Goal: Task Accomplishment & Management: Complete application form

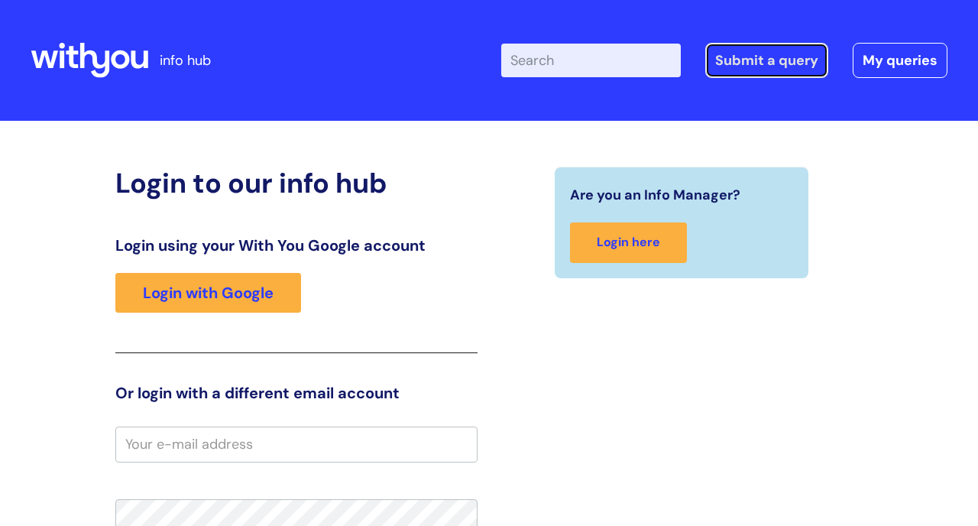
click at [767, 61] on link "Submit a query" at bounding box center [766, 60] width 123 height 35
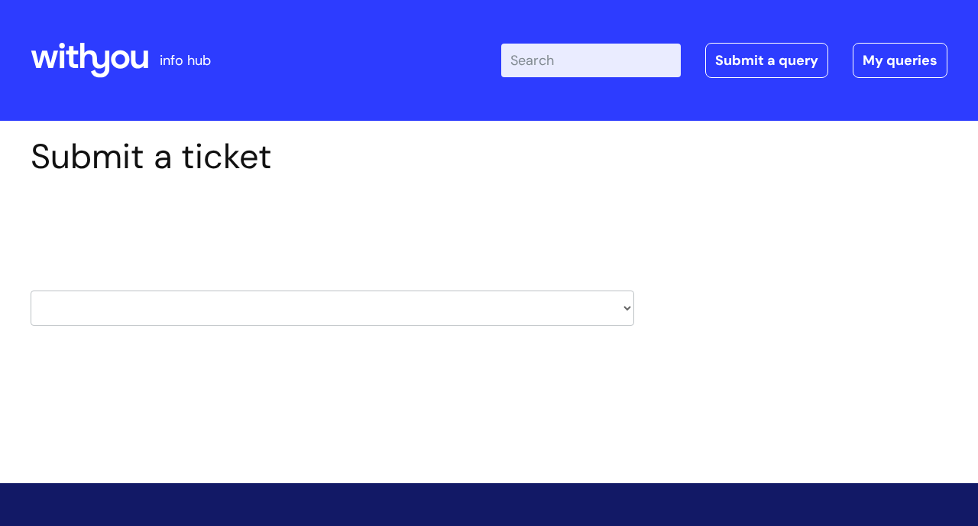
click at [632, 306] on select "HR / People IT and Support Clinical Drug Alerts Finance Accounts Data Support T…" at bounding box center [333, 307] width 604 height 35
select select "it_and_support"
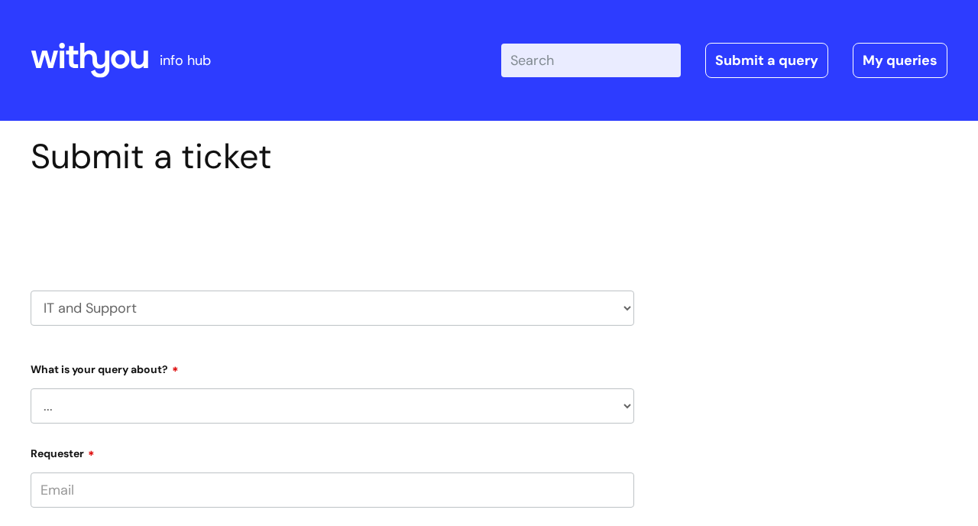
scroll to position [95, 0]
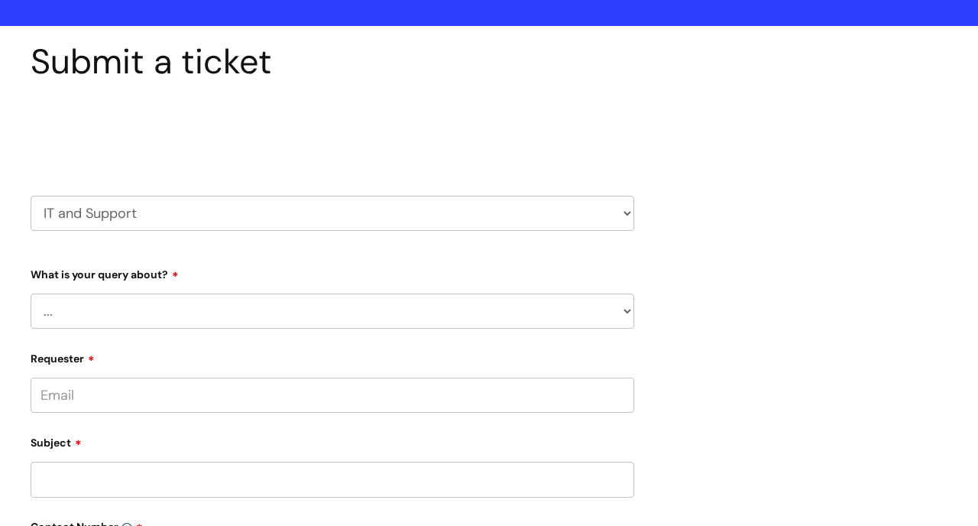
click at [627, 309] on select "... Mobile Phone Reset & MFA Accounts, Starters and Leavers IT Hardware issue I…" at bounding box center [333, 310] width 604 height 35
select select "I need help logging in"
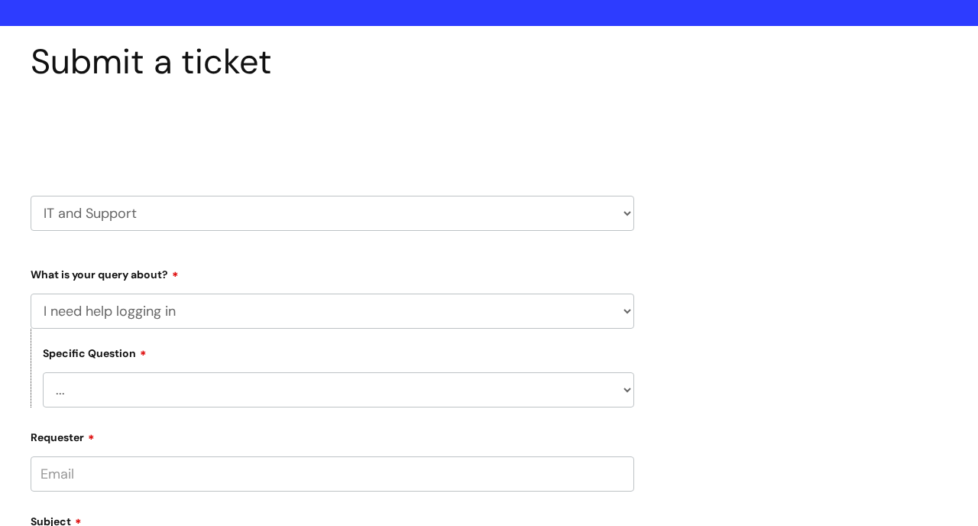
click at [553, 397] on select "... I need help logging into my laptop/chromebook I need access or help logging…" at bounding box center [338, 389] width 591 height 35
select select "I need help logging into my laptop/chromebook"
click at [604, 388] on select "... I need help logging into my laptop/chromebook I need access or help logging…" at bounding box center [338, 389] width 591 height 35
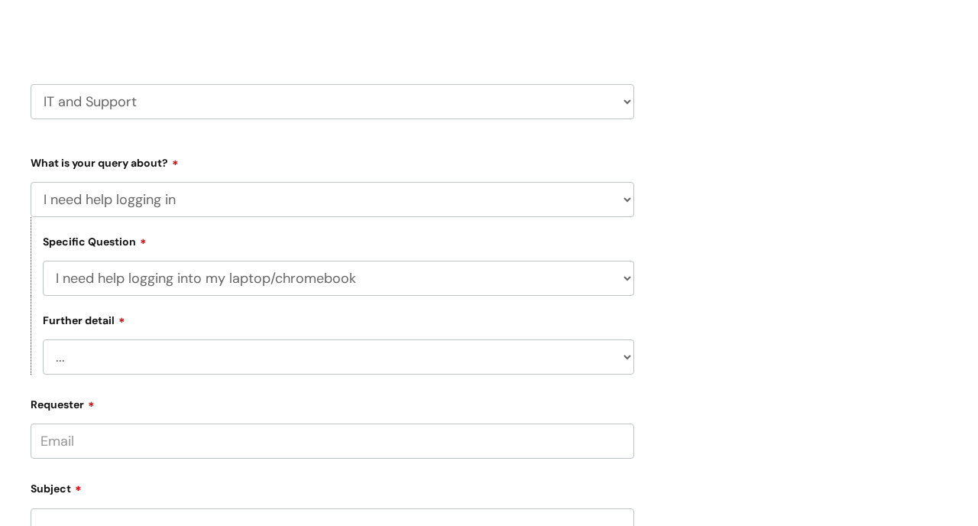
scroll to position [209, 0]
click at [629, 351] on select "... I need help with my Single Sign On password" at bounding box center [338, 354] width 591 height 35
select select "I need help with my Single Sign On password"
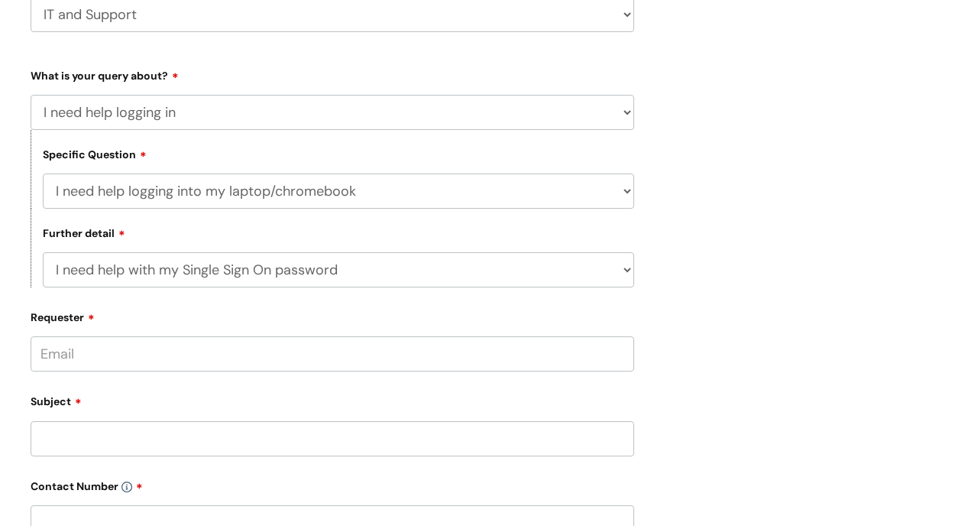
scroll to position [309, 0]
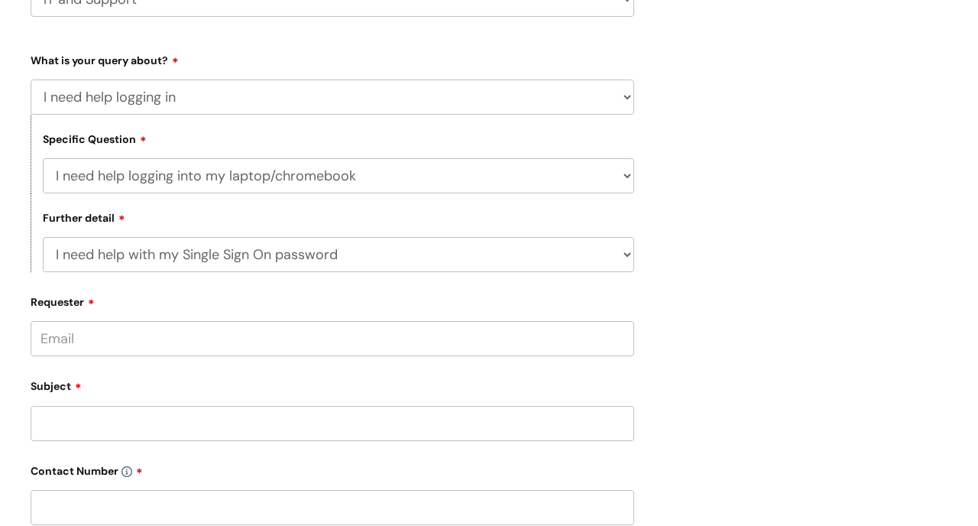
click at [490, 331] on input "Requester" at bounding box center [333, 338] width 604 height 35
type input "meg.[PERSON_NAME]@"
